Goal: Check status: Check status

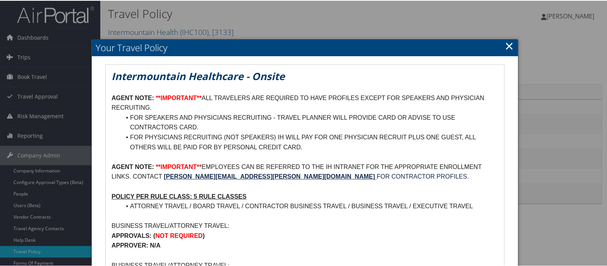
click at [504, 47] on link "×" at bounding box center [508, 44] width 9 height 15
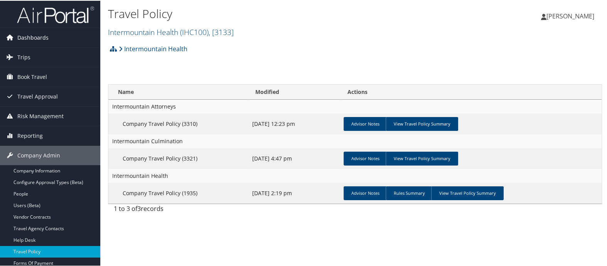
click at [47, 37] on span "Dashboards" at bounding box center [32, 36] width 31 height 19
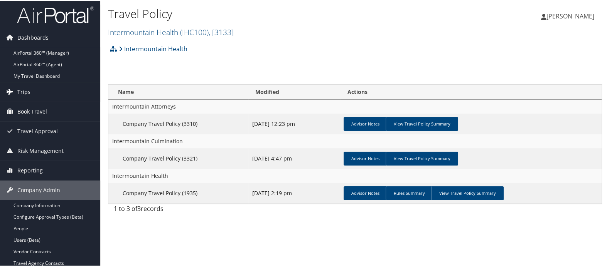
click at [34, 96] on link "Trips" at bounding box center [50, 91] width 100 height 19
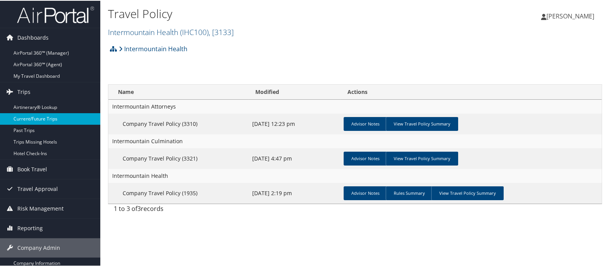
click at [34, 113] on link "Current/Future Trips" at bounding box center [50, 119] width 100 height 12
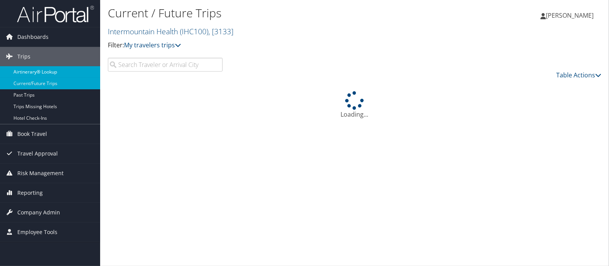
click at [39, 75] on link "Airtinerary® Lookup" at bounding box center [50, 72] width 100 height 12
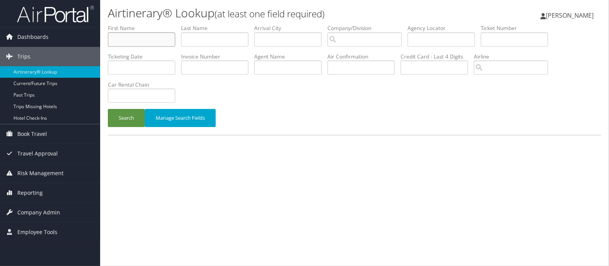
click at [125, 38] on input "text" at bounding box center [141, 39] width 67 height 14
paste input "Lisa Gallagher"
click at [128, 40] on input "Lisa Gallagher" at bounding box center [141, 39] width 67 height 14
type input "Lisa"
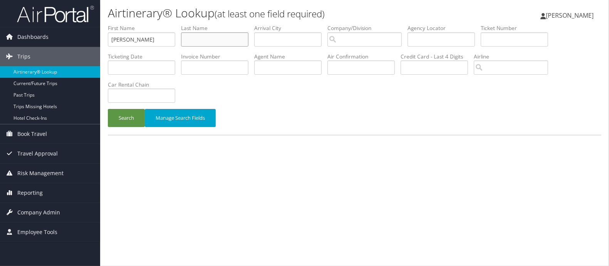
click at [205, 39] on input "text" at bounding box center [214, 39] width 67 height 14
paste input "Gallagher"
type input "Gallagher"
click at [155, 36] on input "Lisa" at bounding box center [141, 39] width 67 height 14
type input "Lisa"
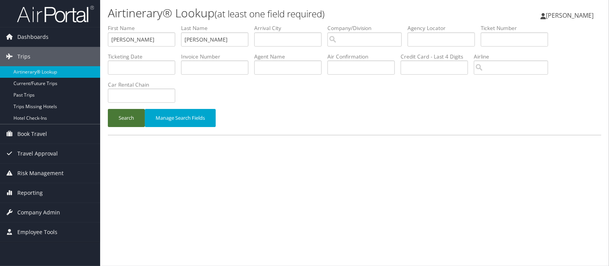
click at [123, 118] on button "Search" at bounding box center [126, 118] width 37 height 18
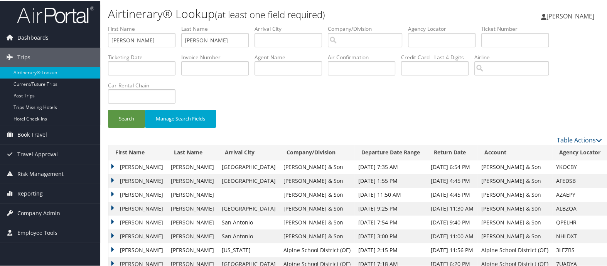
click at [114, 180] on td "Lisa" at bounding box center [137, 180] width 59 height 14
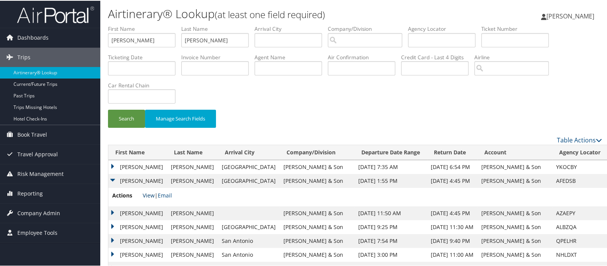
click at [148, 195] on link "View" at bounding box center [149, 194] width 12 height 7
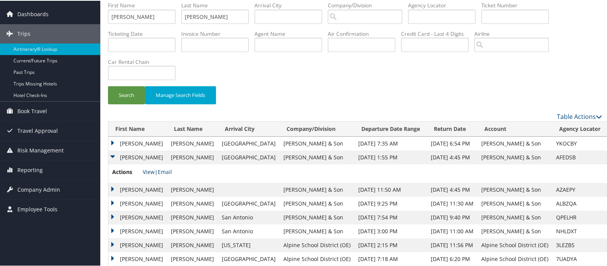
scroll to position [36, 0]
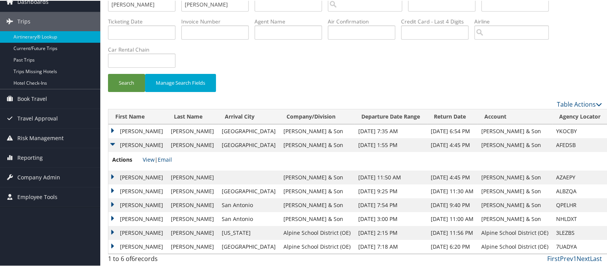
click at [114, 176] on td "Lisa" at bounding box center [137, 177] width 59 height 14
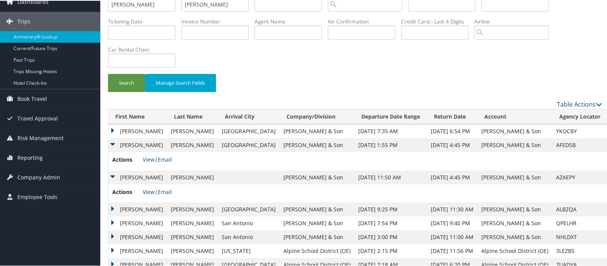
click at [147, 188] on link "View" at bounding box center [149, 191] width 12 height 7
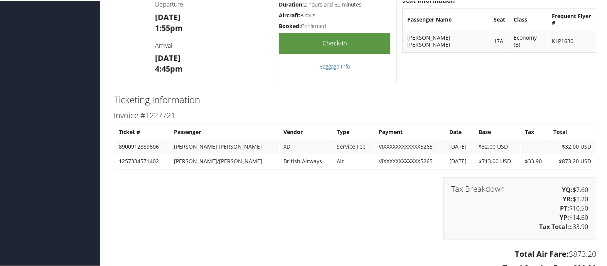
scroll to position [214, 0]
